Goal: Find specific page/section: Find specific page/section

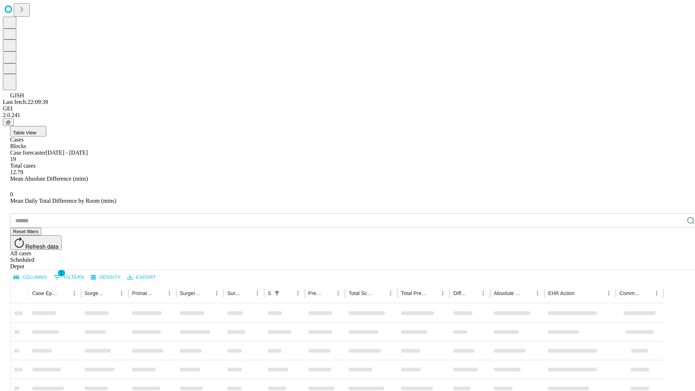
click at [676, 263] on div "Depot" at bounding box center [354, 266] width 689 height 7
